Goal: Task Accomplishment & Management: Manage account settings

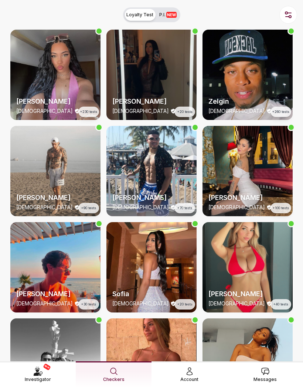
click at [202, 375] on link "Account" at bounding box center [190, 374] width 76 height 26
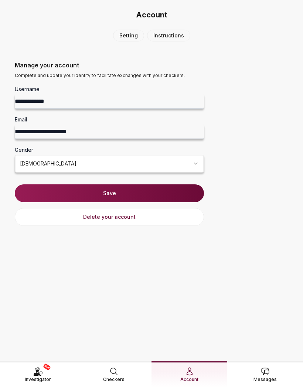
click at [256, 371] on div "Messages" at bounding box center [265, 375] width 23 height 16
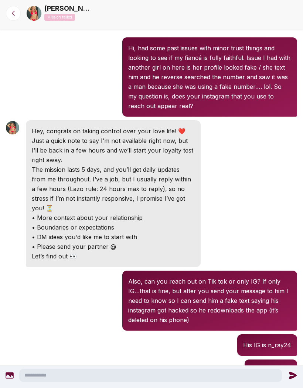
scroll to position [66, 0]
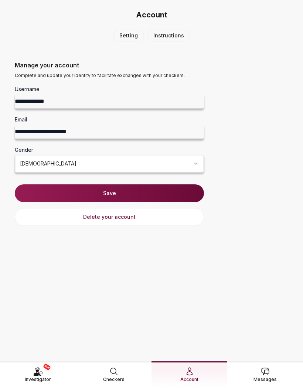
click at [185, 376] on span "Account" at bounding box center [190, 379] width 18 height 7
click at [118, 376] on span "Checkers" at bounding box center [113, 379] width 21 height 7
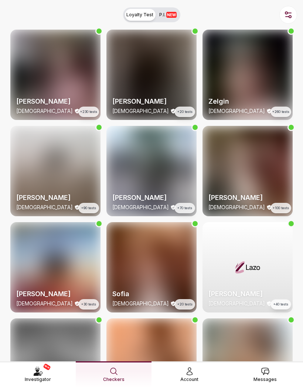
click at [194, 372] on div "Account" at bounding box center [190, 375] width 18 height 16
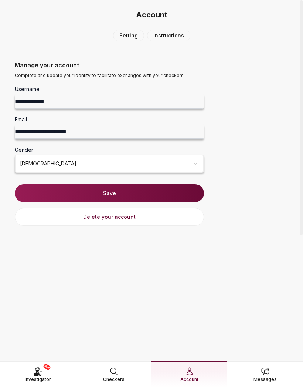
click at [182, 370] on div "Account" at bounding box center [190, 375] width 18 height 16
click at [155, 215] on button "Delete your account" at bounding box center [109, 217] width 189 height 18
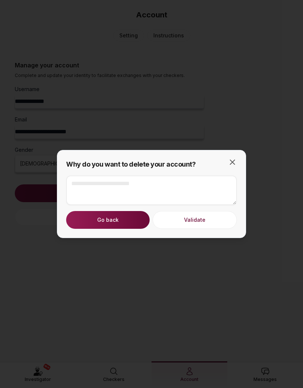
click at [204, 219] on button "Validate" at bounding box center [195, 220] width 84 height 18
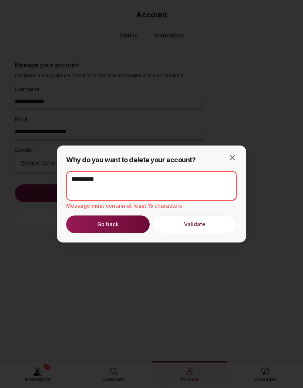
click at [204, 223] on button "Validate" at bounding box center [195, 224] width 84 height 18
click at [191, 218] on button "Validate" at bounding box center [195, 224] width 84 height 18
click at [172, 177] on textarea "**********" at bounding box center [151, 186] width 171 height 30
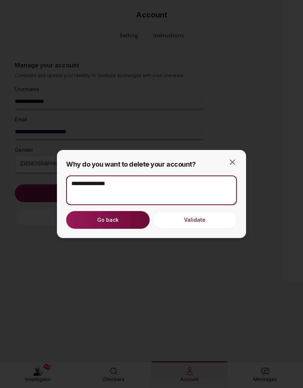
type textarea "**********"
click at [211, 217] on button "Validate" at bounding box center [195, 220] width 84 height 18
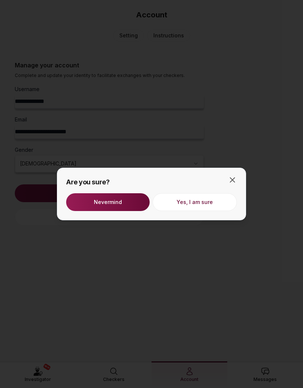
click at [218, 203] on button "Yes, I am sure" at bounding box center [195, 202] width 84 height 18
